Goal: Task Accomplishment & Management: Manage account settings

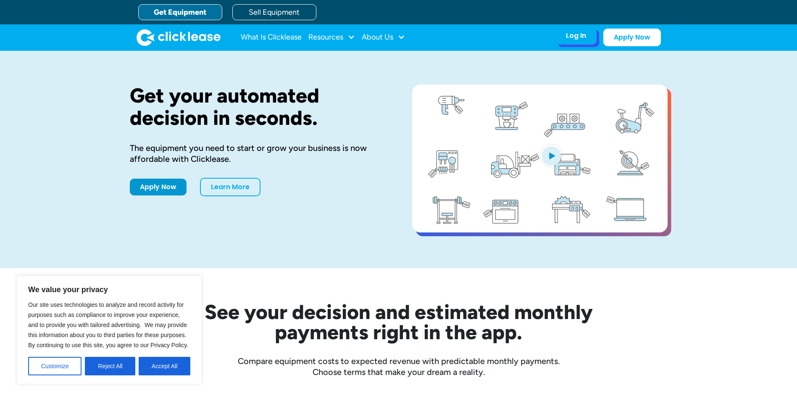
click at [582, 43] on div "Log In Account login I use Clicklease to get my equipment Partner Portal I offe…" at bounding box center [576, 36] width 41 height 18
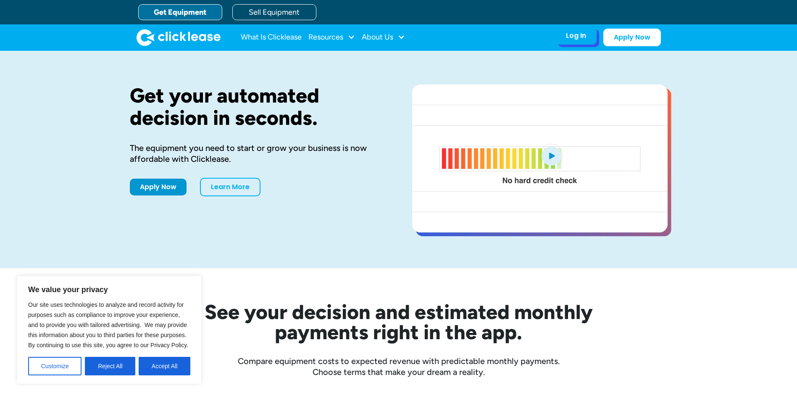
click at [580, 39] on div "Log In" at bounding box center [576, 36] width 20 height 8
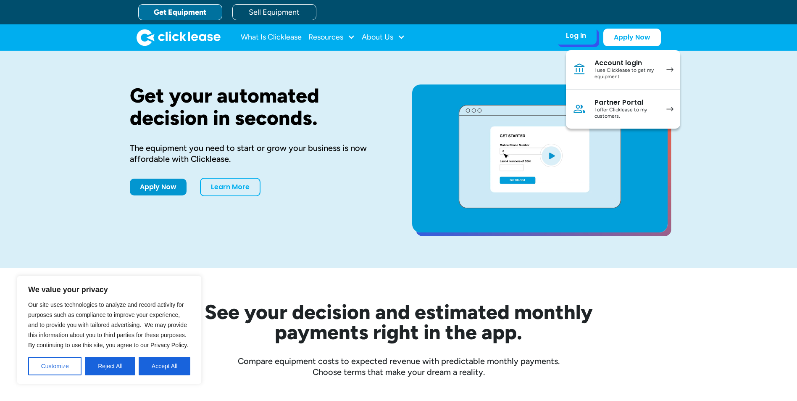
click at [606, 113] on div "I offer Clicklease to my customers." at bounding box center [626, 113] width 63 height 13
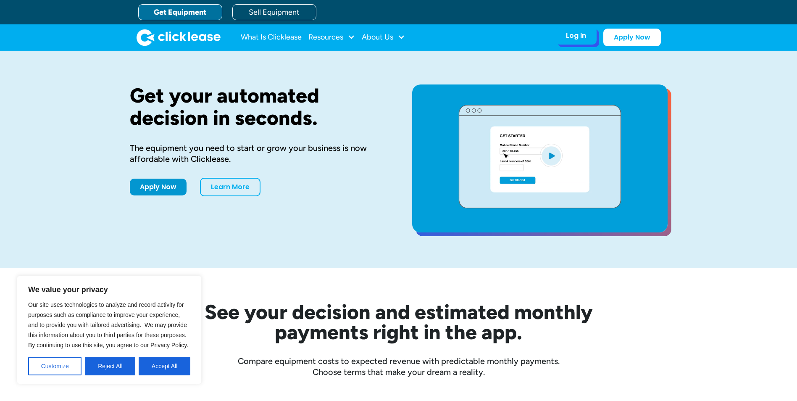
click at [575, 43] on div "Log In Account login I use Clicklease to get my equipment Partner Portal I offe…" at bounding box center [576, 36] width 41 height 18
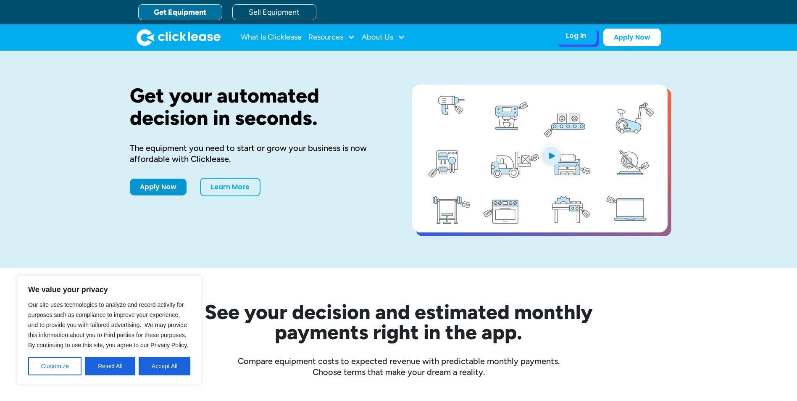
click at [577, 33] on div "Log In" at bounding box center [576, 36] width 20 height 8
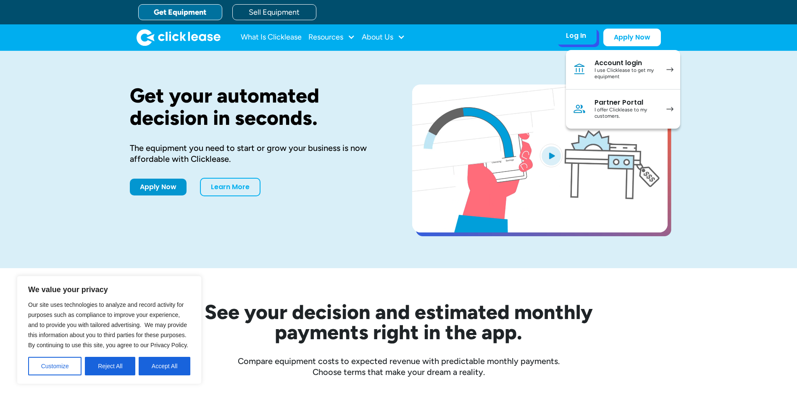
click at [602, 110] on div "I offer Clicklease to my customers." at bounding box center [626, 113] width 63 height 13
